Goal: Information Seeking & Learning: Find specific fact

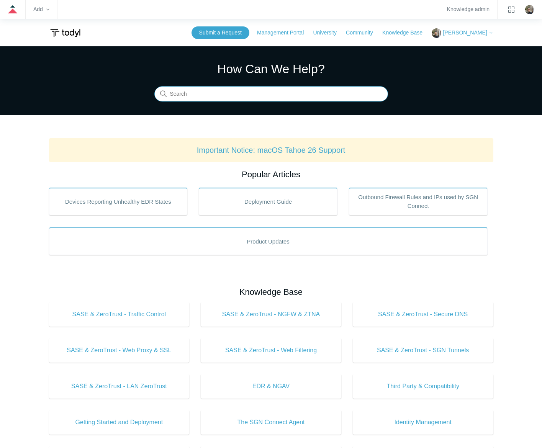
click at [310, 90] on input "Search" at bounding box center [271, 94] width 234 height 15
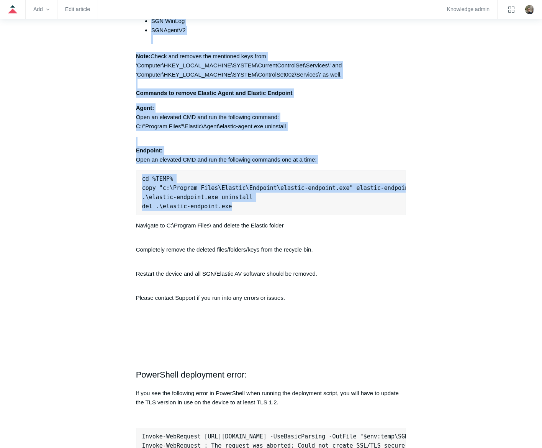
scroll to position [2031, 0]
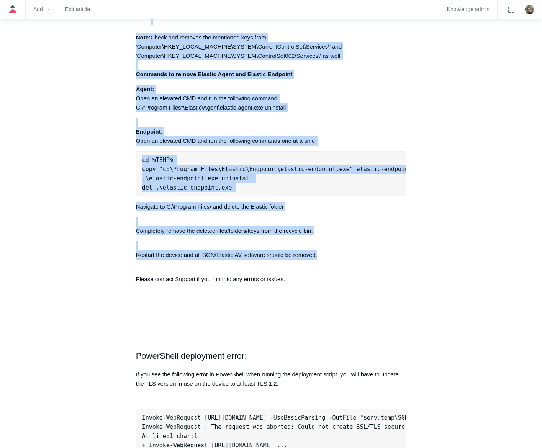
drag, startPoint x: 133, startPoint y: 97, endPoint x: 327, endPoint y: 265, distance: 256.2
copy div "Lore ip dolorsit Ametcon Adipis eli sed doe temporinc utlabor: "E:\Dolorem Aliq…"
